Goal: Task Accomplishment & Management: Use online tool/utility

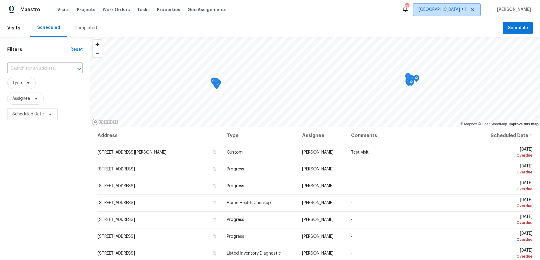
click at [466, 7] on span "[GEOGRAPHIC_DATA] + 1" at bounding box center [443, 10] width 48 height 6
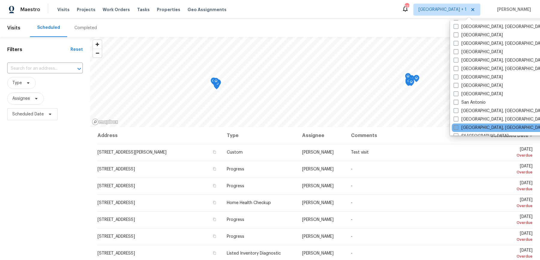
scroll to position [349, 0]
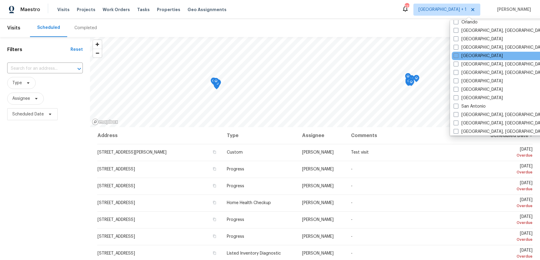
click at [455, 52] on div "[GEOGRAPHIC_DATA]" at bounding box center [512, 56] width 121 height 8
click at [455, 53] on label "[GEOGRAPHIC_DATA]" at bounding box center [478, 56] width 49 height 6
click at [455, 53] on input "[GEOGRAPHIC_DATA]" at bounding box center [456, 55] width 4 height 4
checkbox input "true"
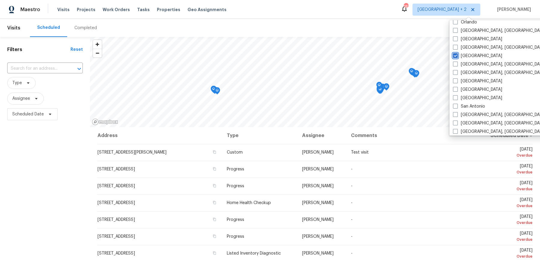
click at [30, 72] on div "​" at bounding box center [45, 68] width 76 height 13
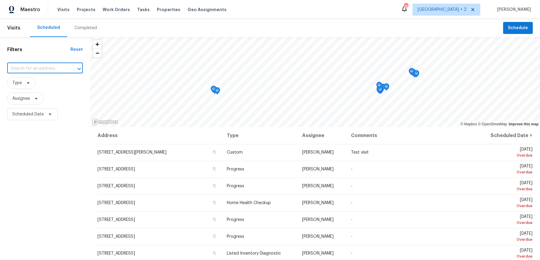
click at [30, 70] on input "text" at bounding box center [36, 68] width 59 height 9
paste input "[STREET_ADDRESS][PERSON_NAME]"
type input "[STREET_ADDRESS][PERSON_NAME]"
click at [40, 80] on li "[STREET_ADDRESS][PERSON_NAME]" at bounding box center [45, 83] width 77 height 16
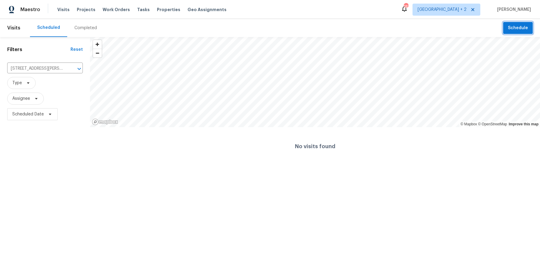
click at [518, 26] on span "Schedule" at bounding box center [518, 28] width 20 height 8
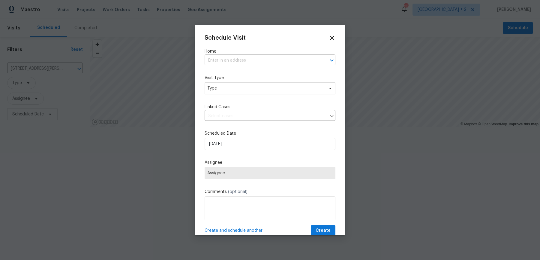
click at [217, 63] on input "text" at bounding box center [262, 60] width 114 height 9
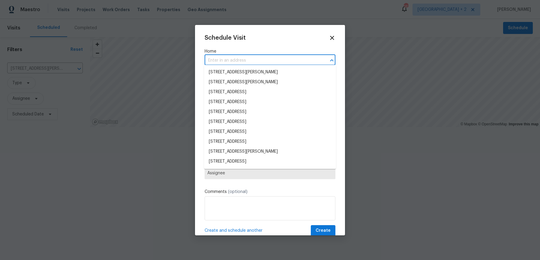
paste input "[STREET_ADDRESS][PERSON_NAME]"
type input "[STREET_ADDRESS][PERSON_NAME]"
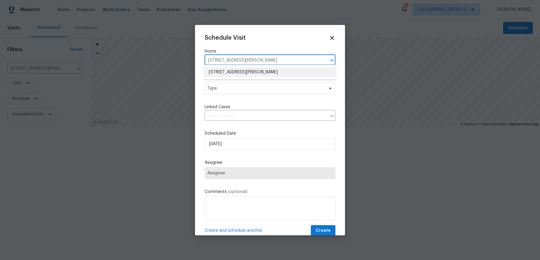
click at [234, 71] on li "[STREET_ADDRESS][PERSON_NAME]" at bounding box center [270, 72] width 132 height 10
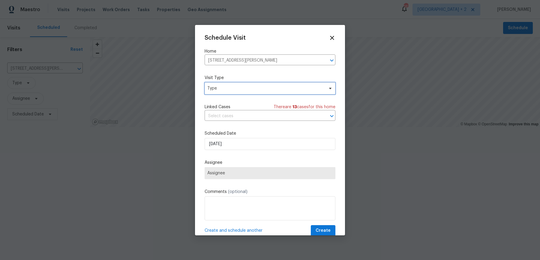
click at [218, 88] on span "Type" at bounding box center [265, 88] width 117 height 6
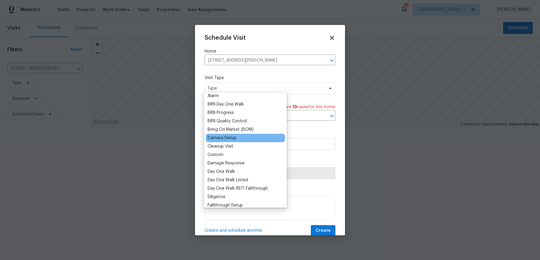
scroll to position [36, 0]
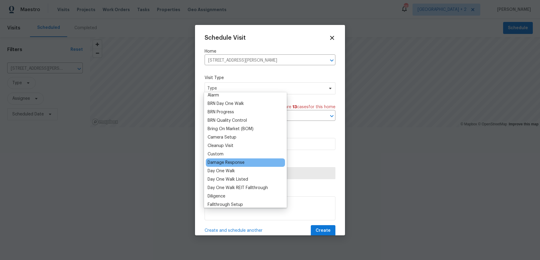
click at [233, 162] on div "Damage Response" at bounding box center [226, 162] width 37 height 6
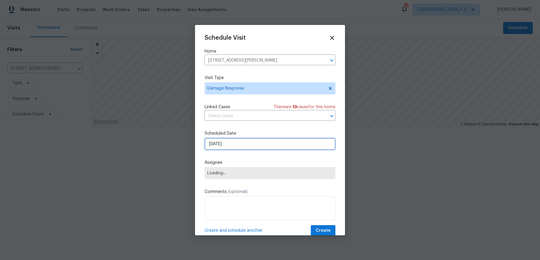
click at [226, 142] on input "[DATE]" at bounding box center [270, 144] width 131 height 12
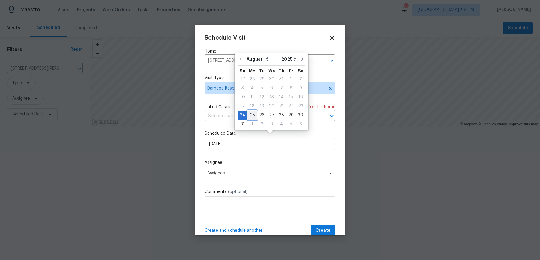
click at [251, 112] on div "25" at bounding box center [253, 115] width 10 height 8
type input "[DATE]"
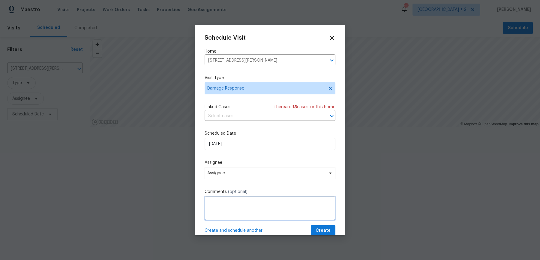
click at [231, 196] on textarea at bounding box center [270, 208] width 131 height 24
paste textarea "part of the carpet before entering living room area is loose which can potentia…"
click at [207, 197] on textarea "part of the carpet before entering living room area is loose which can potentia…" at bounding box center [270, 208] width 131 height 24
paste textarea "Securitas"
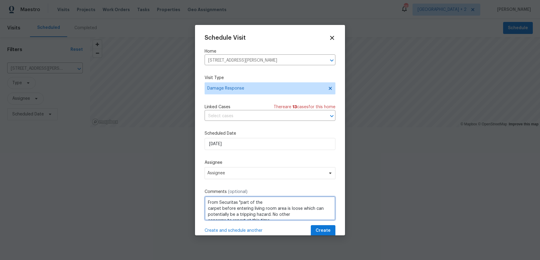
click at [261, 196] on textarea "From Securitas "part of the carpet before entering living room area is loose wh…" at bounding box center [270, 208] width 131 height 24
click at [285, 211] on textarea "From Securitas "part of the carpet before entering living room area is loose wh…" at bounding box center [270, 208] width 131 height 24
click at [298, 208] on textarea "From Securitas "part of the carpet before entering living room area is loose wh…" at bounding box center [270, 208] width 131 height 24
type textarea "From Securitas "part of the carpet before entering living room area is loose wh…"
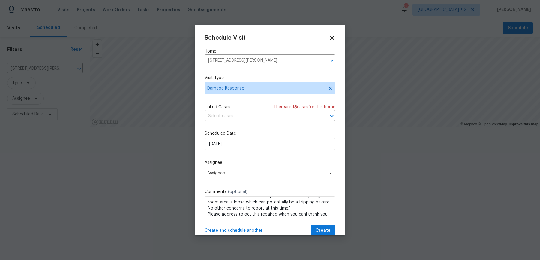
click at [255, 175] on div "Schedule Visit Home [STREET_ADDRESS][PERSON_NAME] ​ Visit Type Damage Response …" at bounding box center [270, 135] width 131 height 201
click at [255, 171] on span "Assignee" at bounding box center [266, 173] width 118 height 5
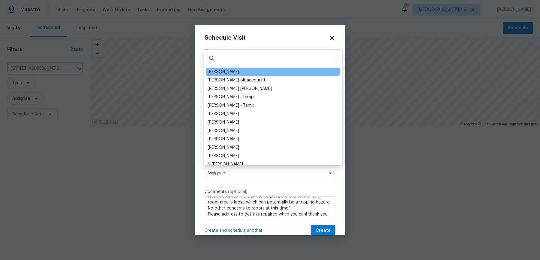
click at [217, 70] on div "[PERSON_NAME]" at bounding box center [224, 72] width 32 height 6
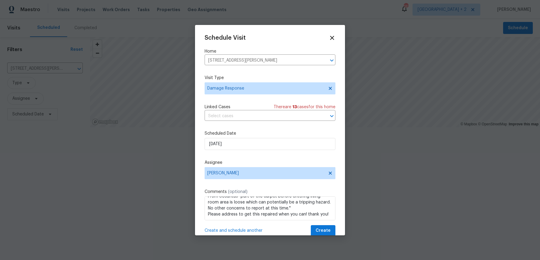
click at [262, 148] on div "Schedule Visit Home [STREET_ADDRESS][PERSON_NAME] ​ Visit Type Damage Response …" at bounding box center [270, 135] width 131 height 201
click at [261, 142] on input "[DATE]" at bounding box center [270, 144] width 131 height 12
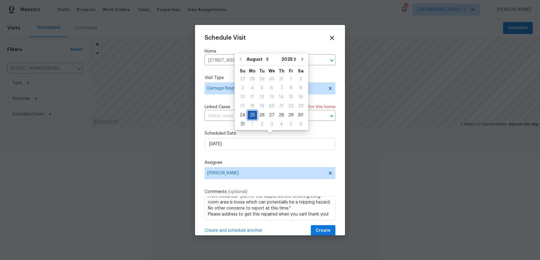
click at [251, 113] on div "25" at bounding box center [253, 115] width 10 height 8
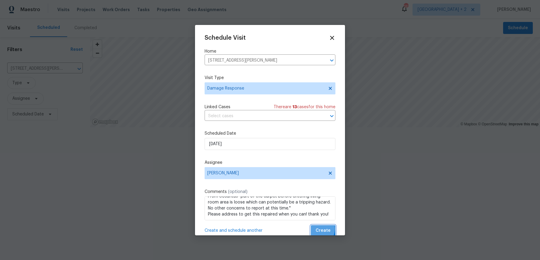
click at [323, 227] on span "Create" at bounding box center [323, 231] width 15 height 8
